Goal: Find specific page/section: Find specific page/section

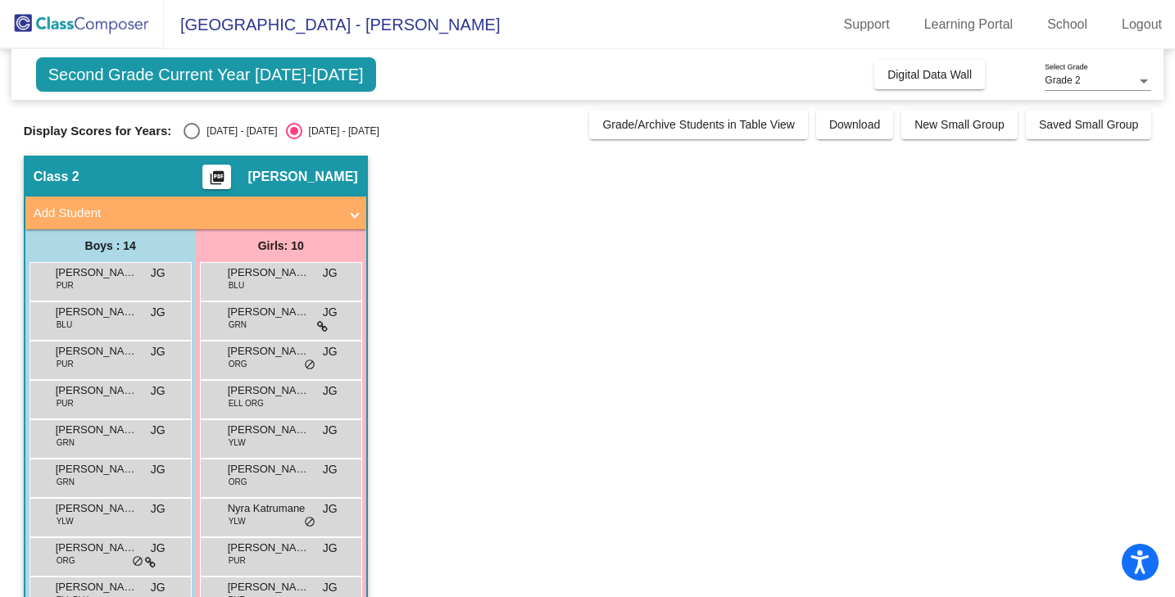
scroll to position [242, 0]
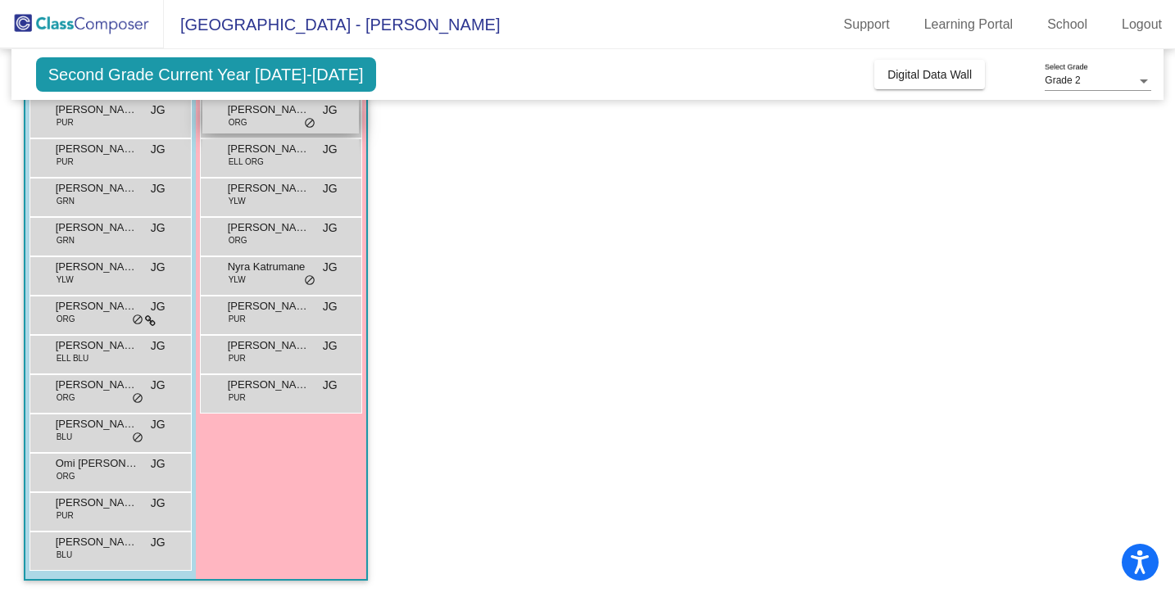
click at [276, 114] on span "[PERSON_NAME]" at bounding box center [269, 110] width 82 height 16
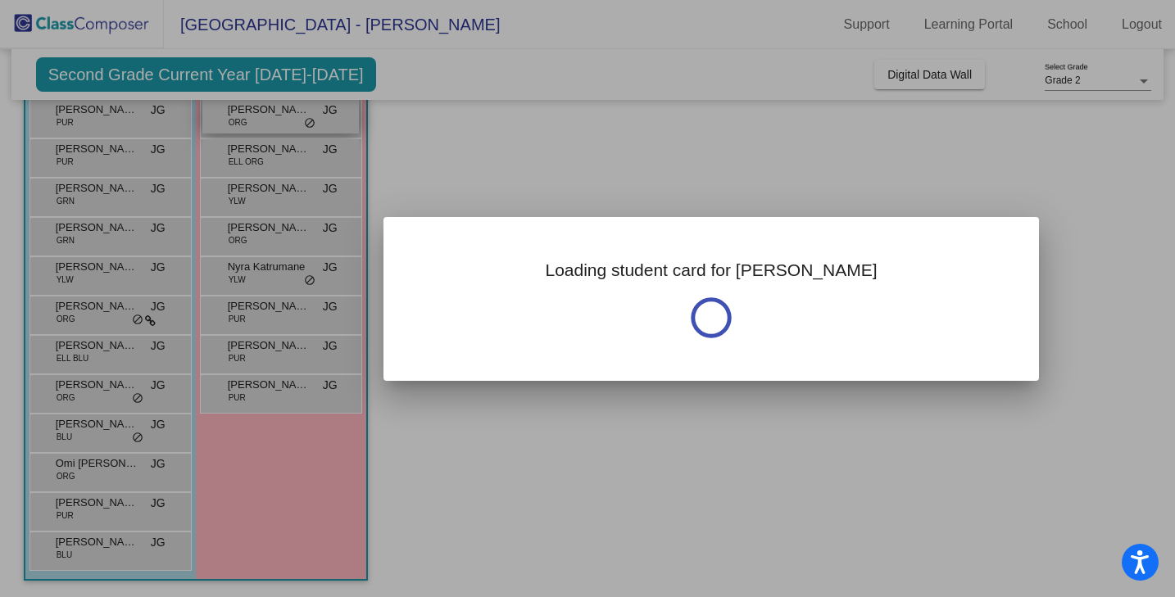
click at [276, 114] on div at bounding box center [587, 298] width 1175 height 597
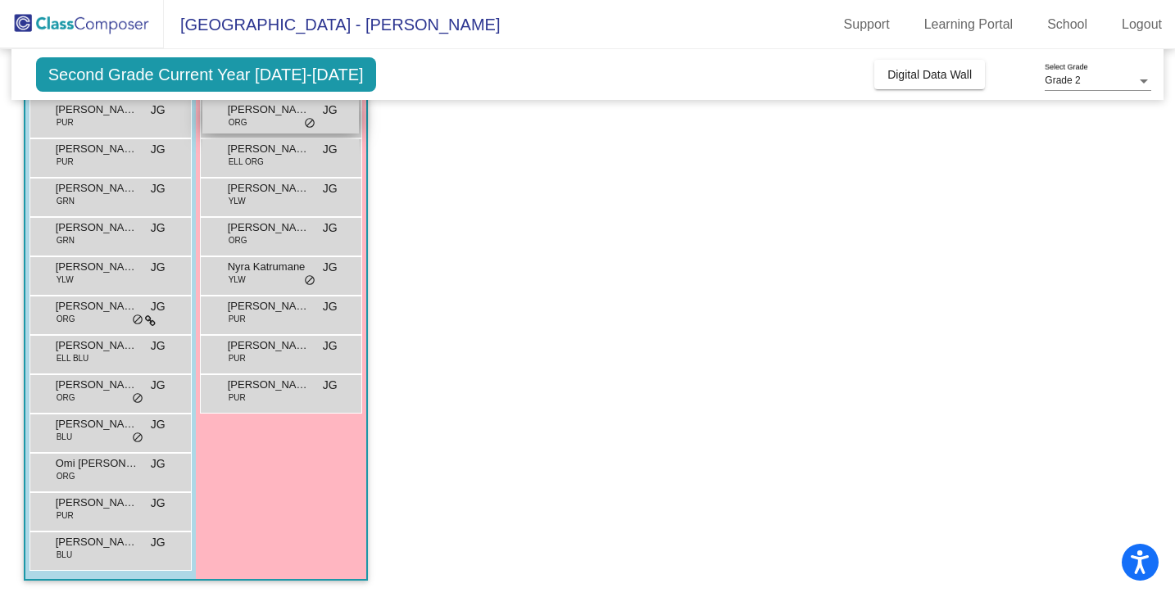
click at [276, 114] on span "[PERSON_NAME]" at bounding box center [269, 110] width 82 height 16
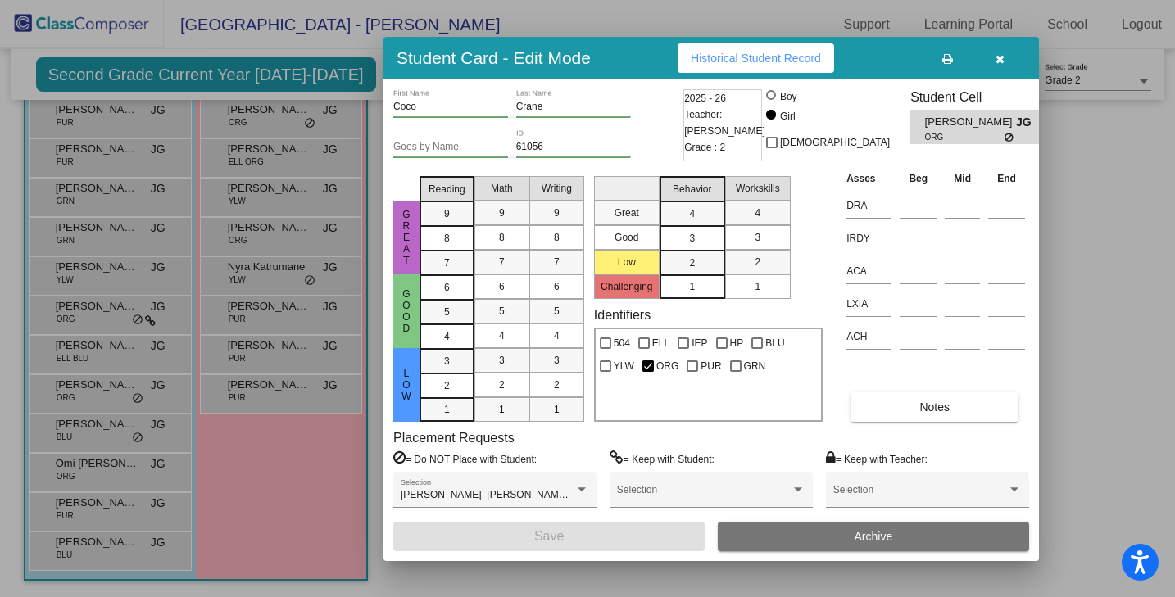
click at [290, 161] on div at bounding box center [587, 298] width 1175 height 597
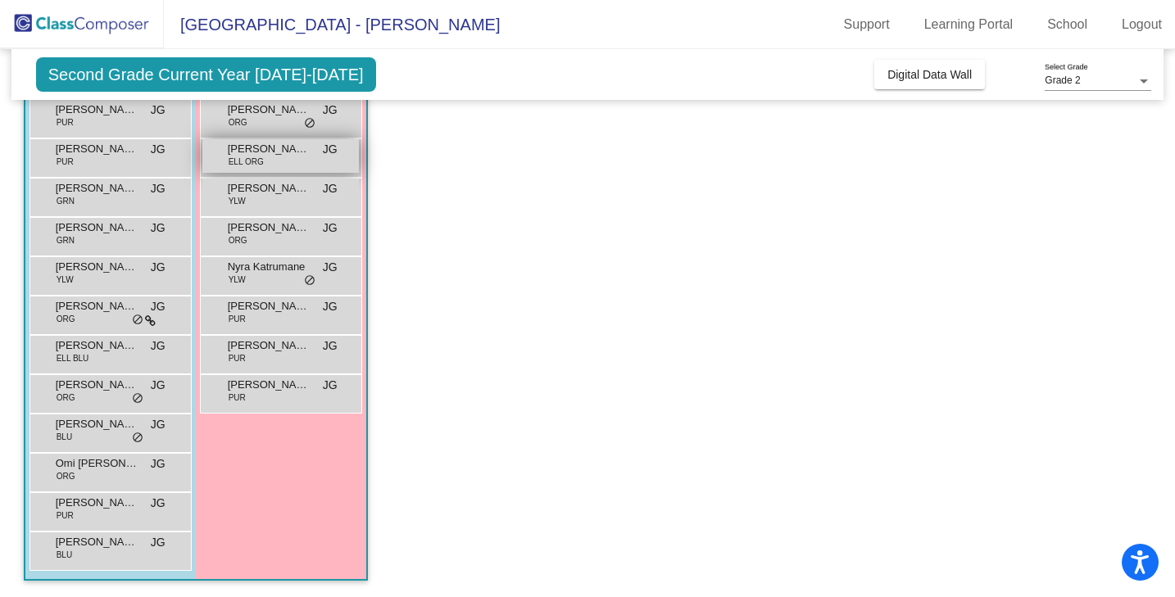
click at [287, 162] on div "[PERSON_NAME] ELL ORG JG lock do_not_disturb_alt" at bounding box center [280, 156] width 157 height 34
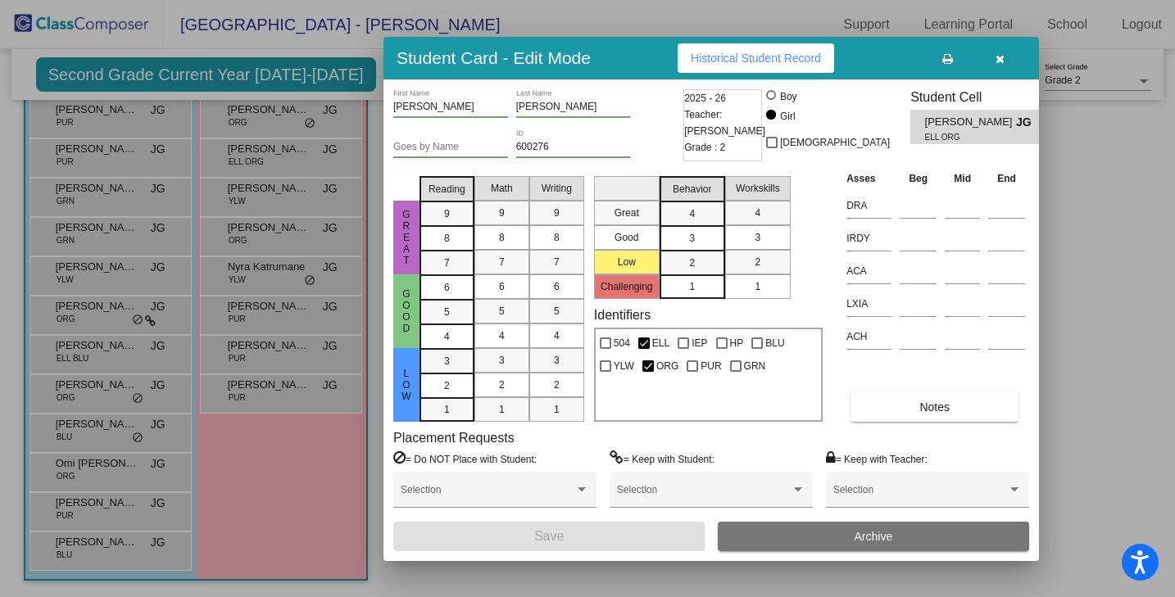
click at [268, 203] on div at bounding box center [587, 298] width 1175 height 597
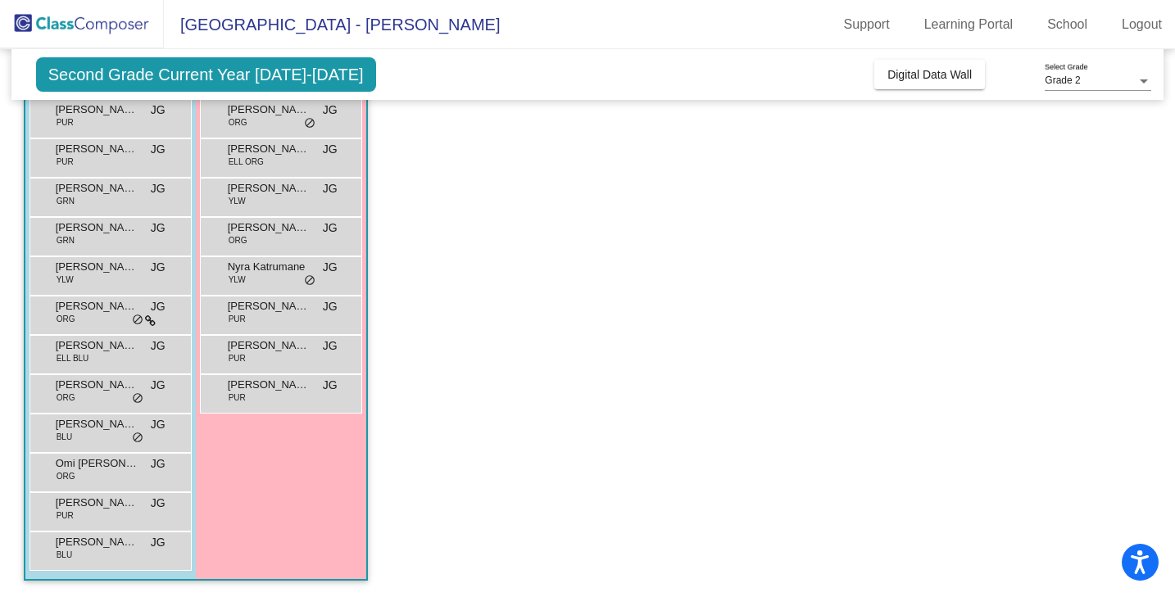
click at [268, 203] on div "[PERSON_NAME] YLW JG lock do_not_disturb_alt" at bounding box center [280, 196] width 157 height 34
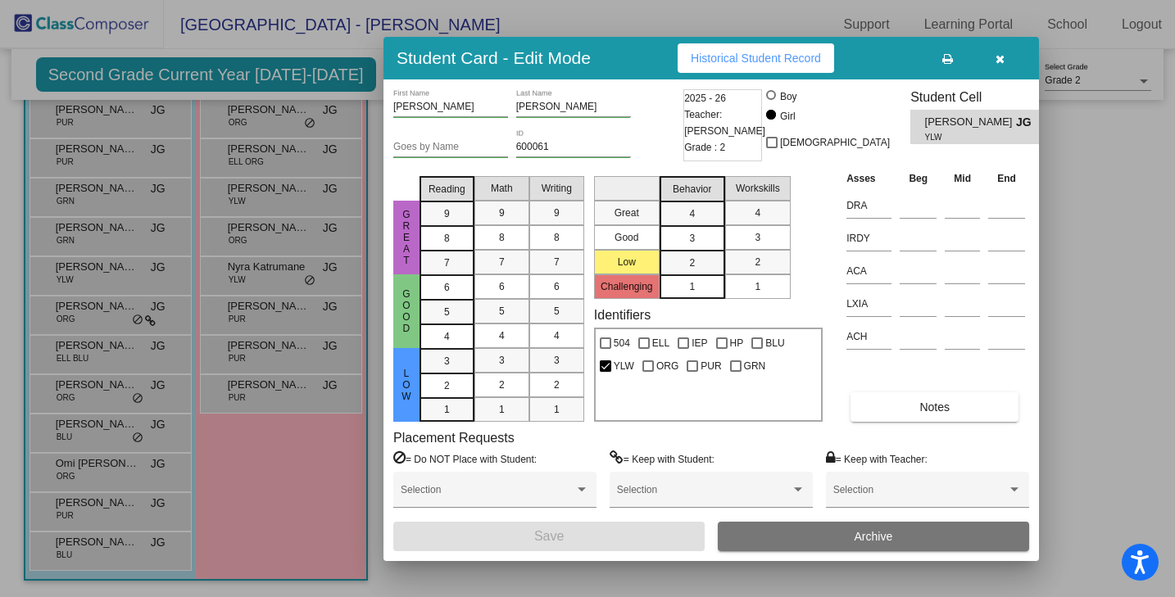
click at [247, 116] on div at bounding box center [587, 298] width 1175 height 597
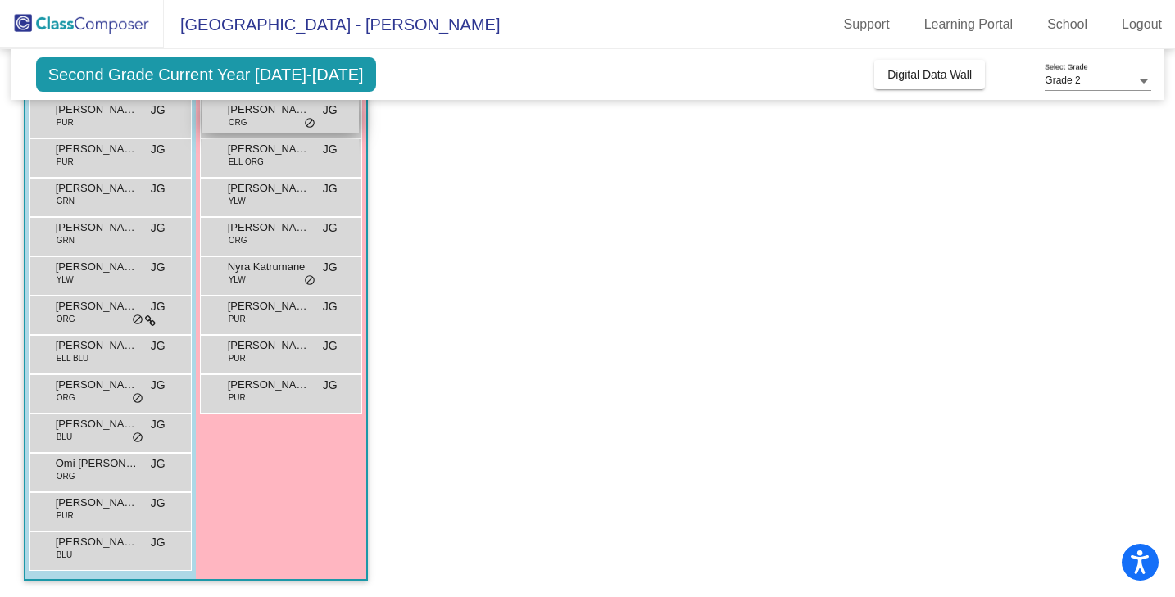
click at [247, 118] on div "[PERSON_NAME] ORG JG lock do_not_disturb_alt" at bounding box center [280, 117] width 157 height 34
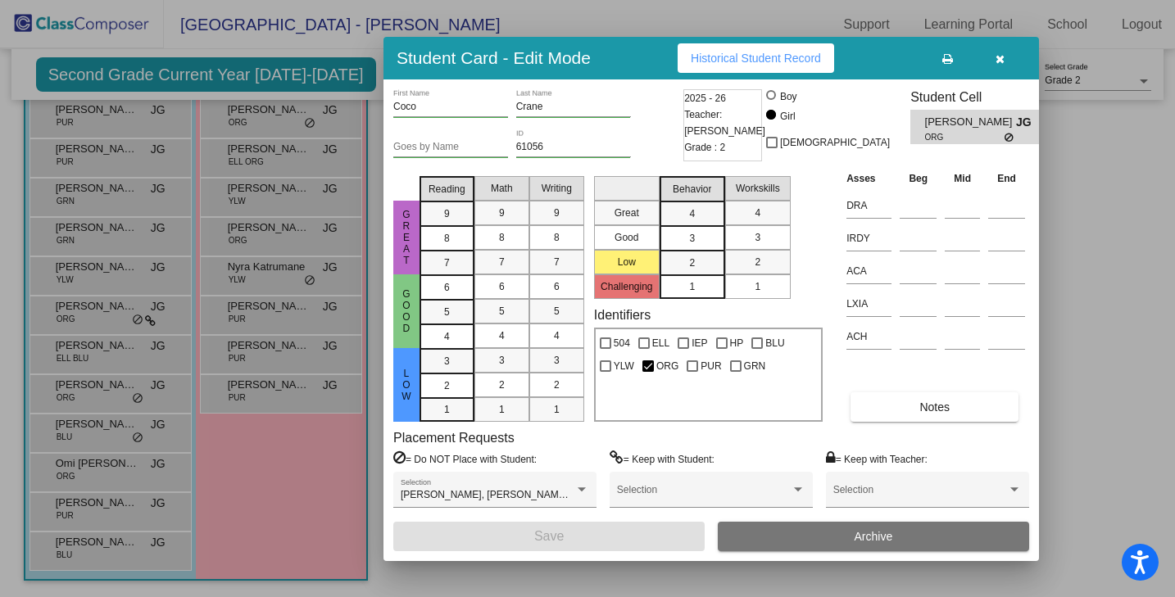
click at [248, 245] on div at bounding box center [587, 298] width 1175 height 597
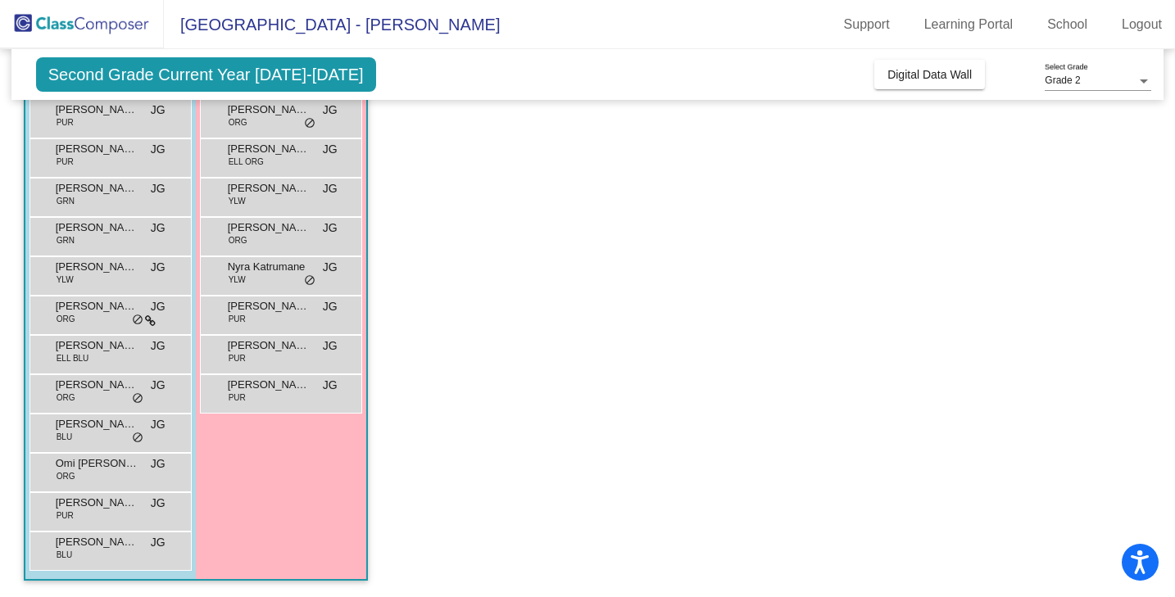
click at [248, 245] on div "[PERSON_NAME] ORG JG lock do_not_disturb_alt" at bounding box center [280, 235] width 157 height 34
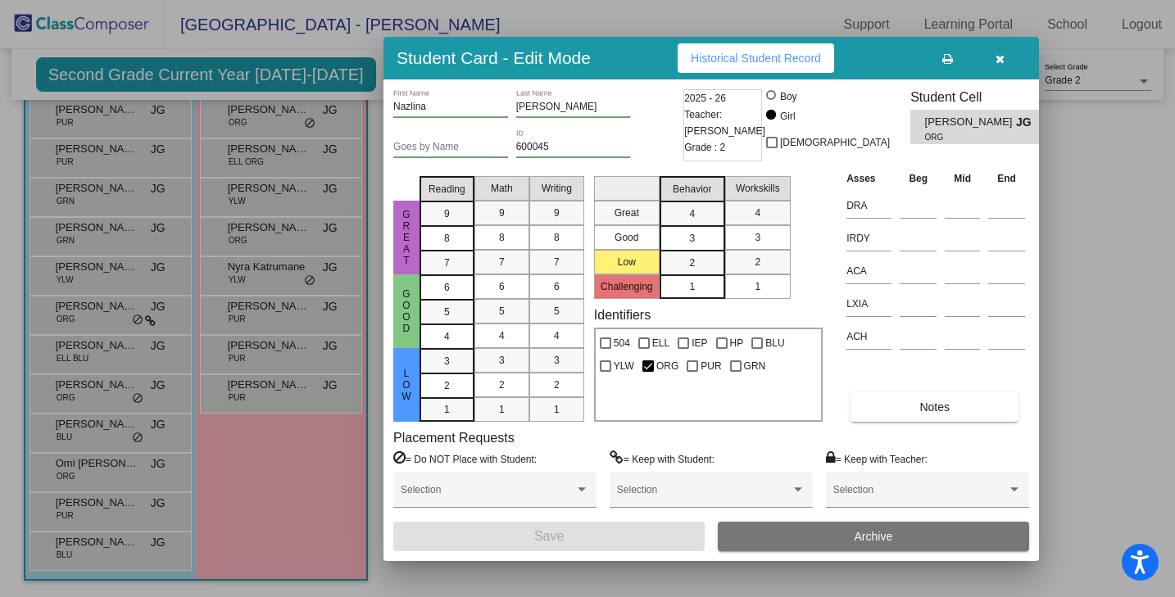
click at [248, 281] on div at bounding box center [587, 298] width 1175 height 597
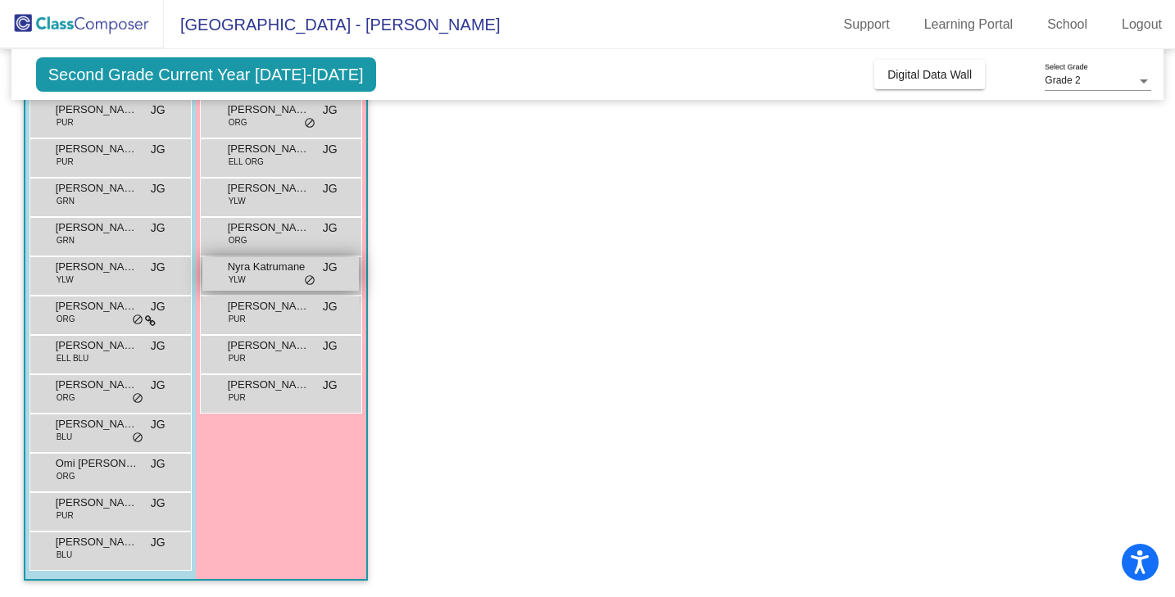
click at [248, 280] on div "Nyra Katrumane YLW JG lock do_not_disturb_alt" at bounding box center [280, 274] width 157 height 34
